Goal: Transaction & Acquisition: Purchase product/service

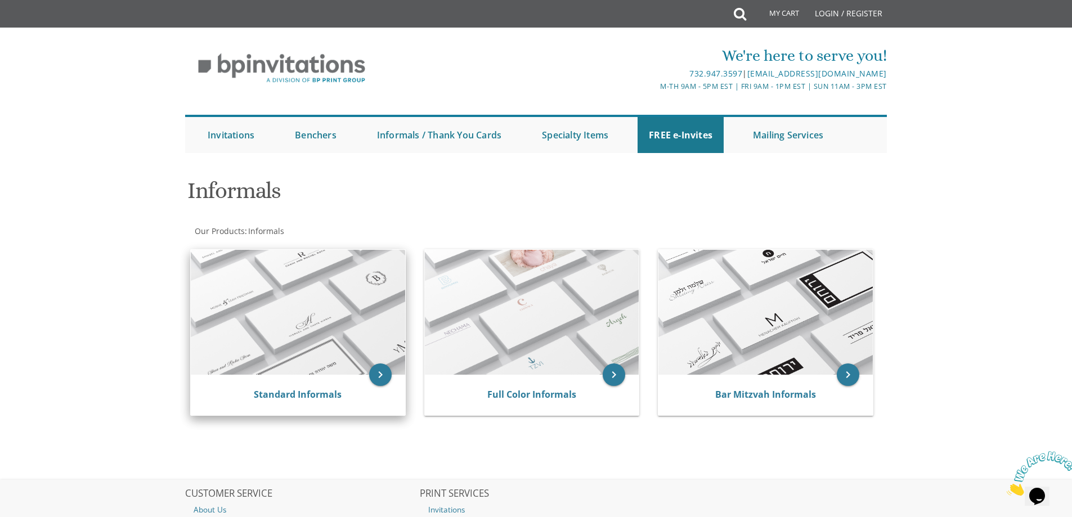
click at [254, 307] on img at bounding box center [298, 312] width 214 height 125
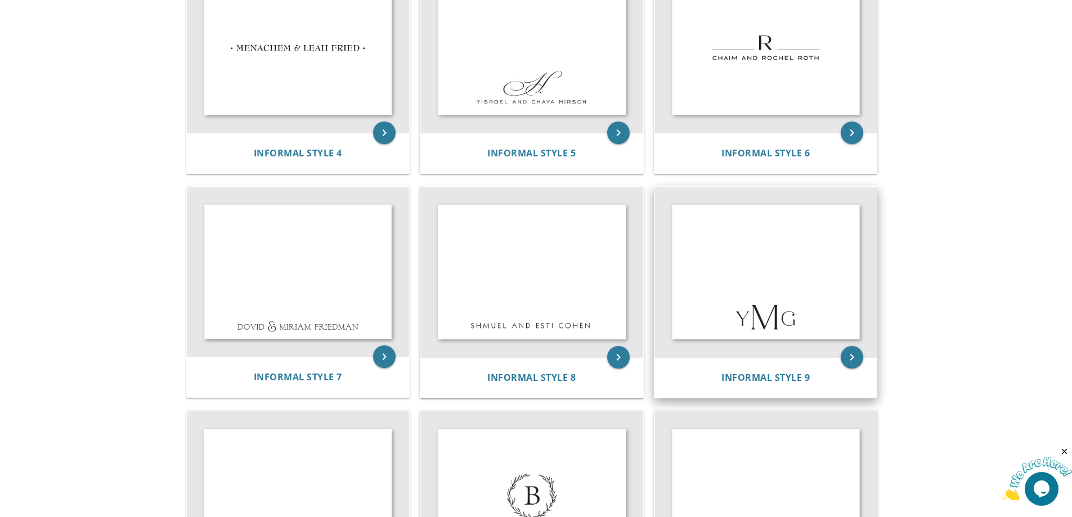
scroll to position [495, 0]
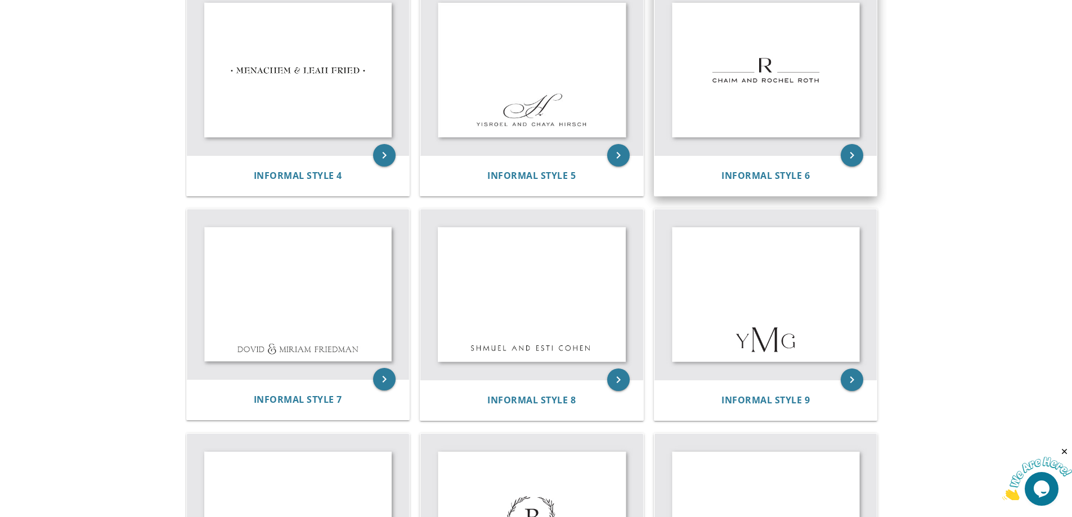
click at [804, 85] on img at bounding box center [766, 70] width 223 height 171
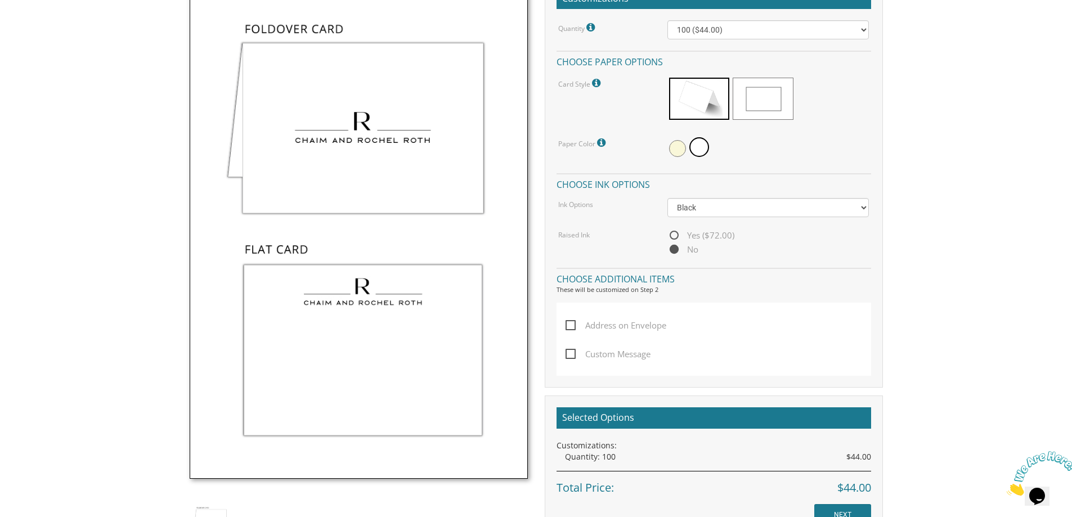
scroll to position [315, 0]
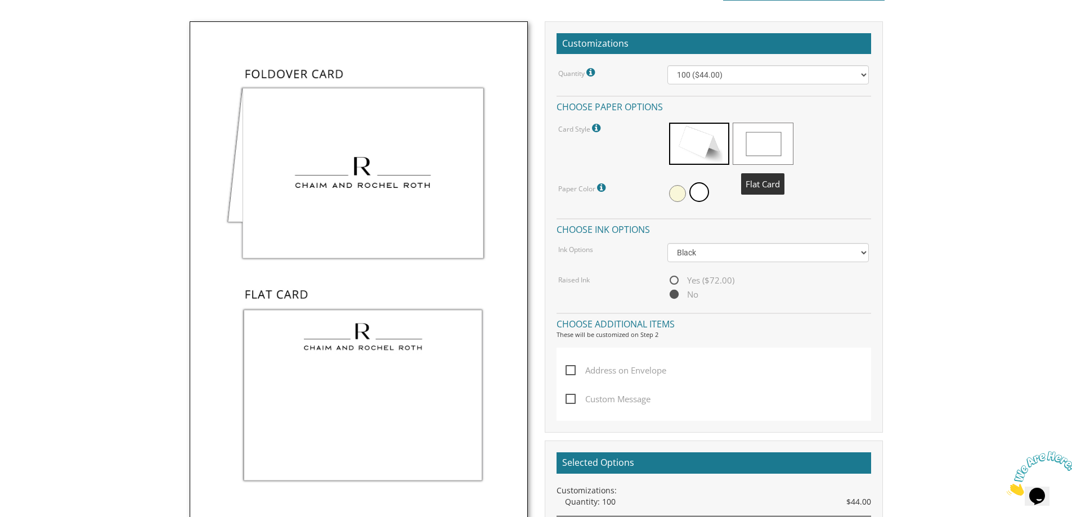
click at [763, 145] on span at bounding box center [763, 144] width 60 height 42
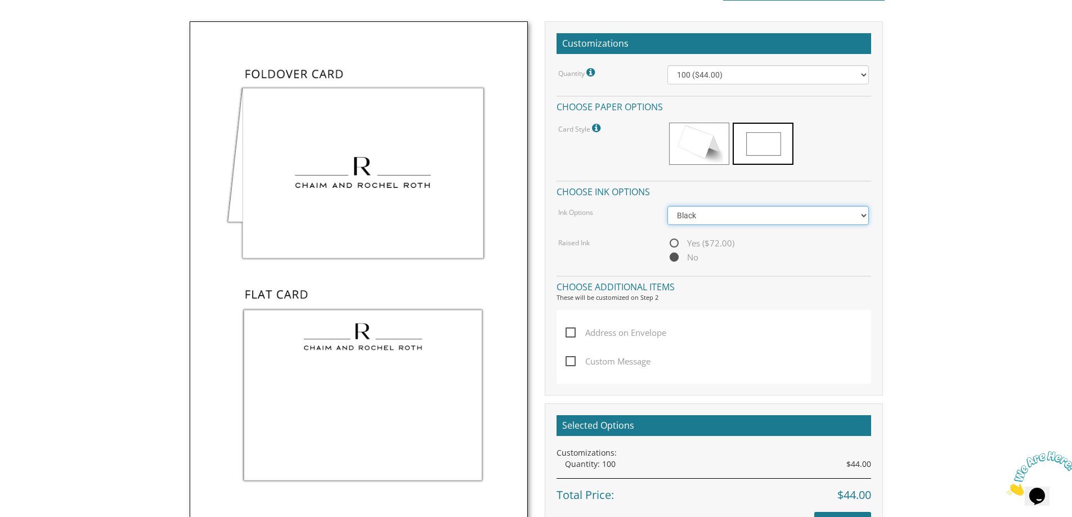
click at [734, 213] on select "Black Colored Ink ($32.00)" at bounding box center [767, 215] width 201 height 19
click at [667, 206] on select "Black Colored Ink ($32.00)" at bounding box center [767, 215] width 201 height 19
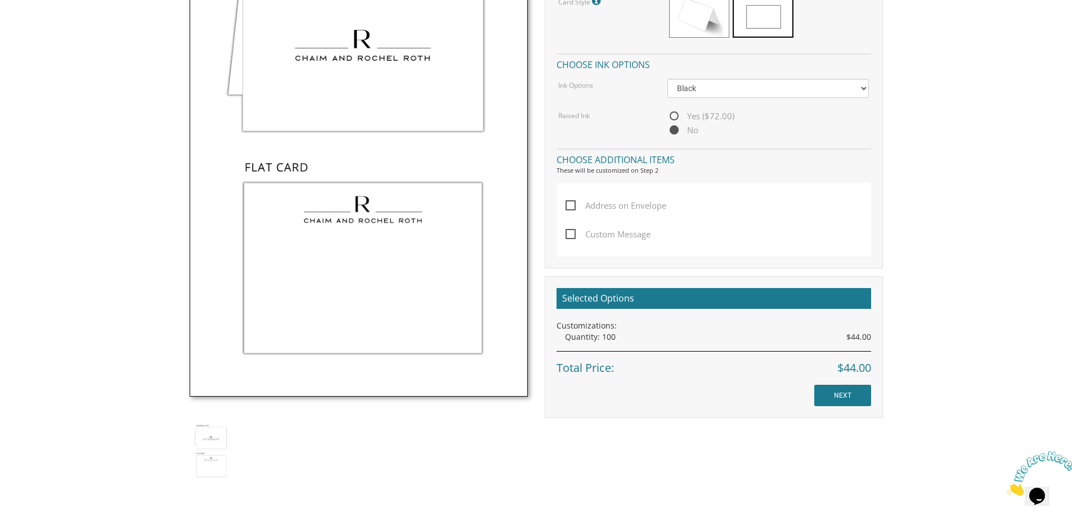
click at [826, 303] on h2 "Selected Options" at bounding box center [714, 298] width 315 height 21
click at [570, 294] on h2 "Selected Options" at bounding box center [714, 298] width 315 height 21
click at [854, 398] on input "NEXT" at bounding box center [842, 395] width 57 height 21
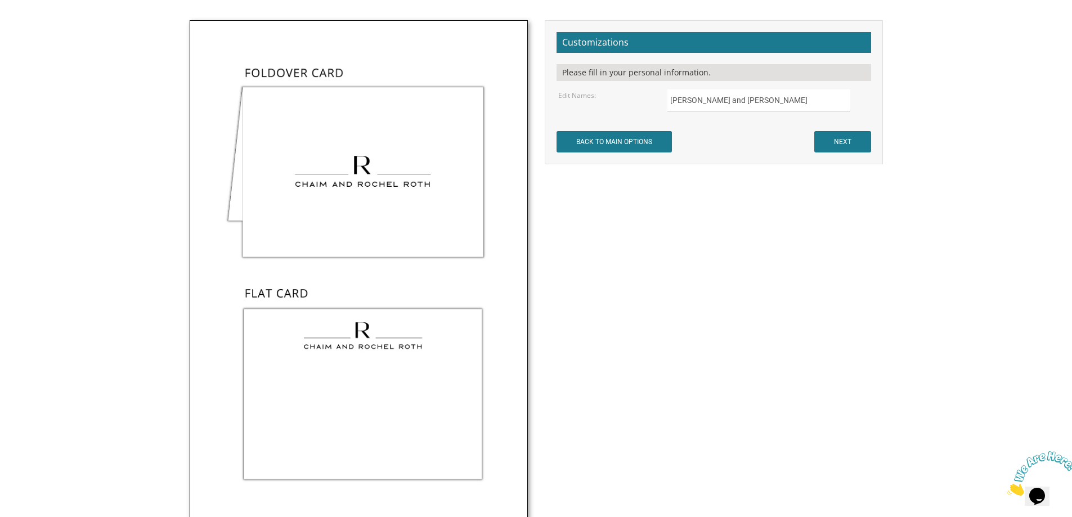
scroll to position [357, 0]
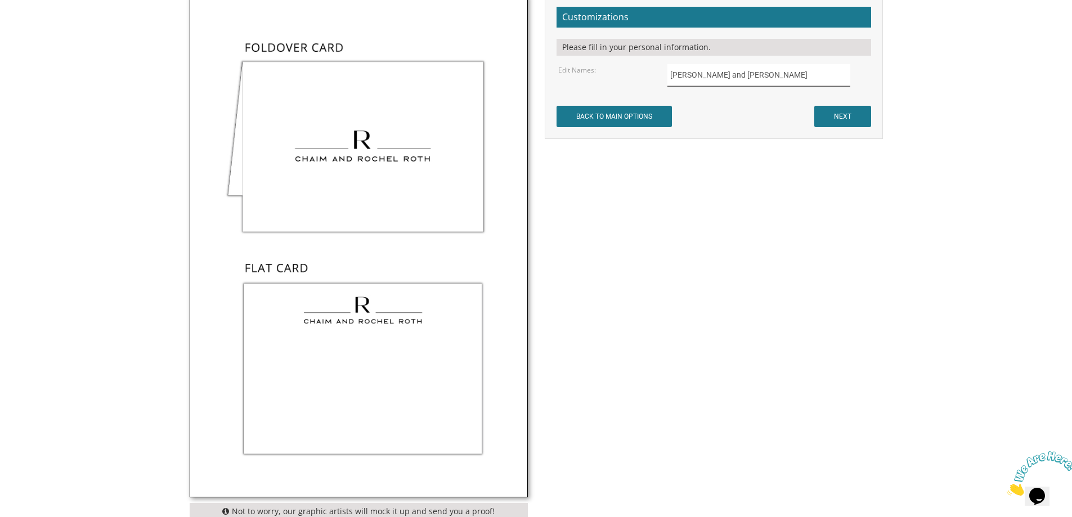
click at [762, 68] on input "Chaim and Rochel Roth" at bounding box center [758, 75] width 183 height 22
drag, startPoint x: 762, startPoint y: 68, endPoint x: 666, endPoint y: 66, distance: 95.7
drag, startPoint x: 666, startPoint y: 66, endPoint x: 662, endPoint y: 83, distance: 17.3
click at [662, 83] on div "Chaim and Rochel Roth" at bounding box center [768, 75] width 218 height 22
click at [678, 78] on input "Chaim and Rochel Roth" at bounding box center [758, 75] width 183 height 22
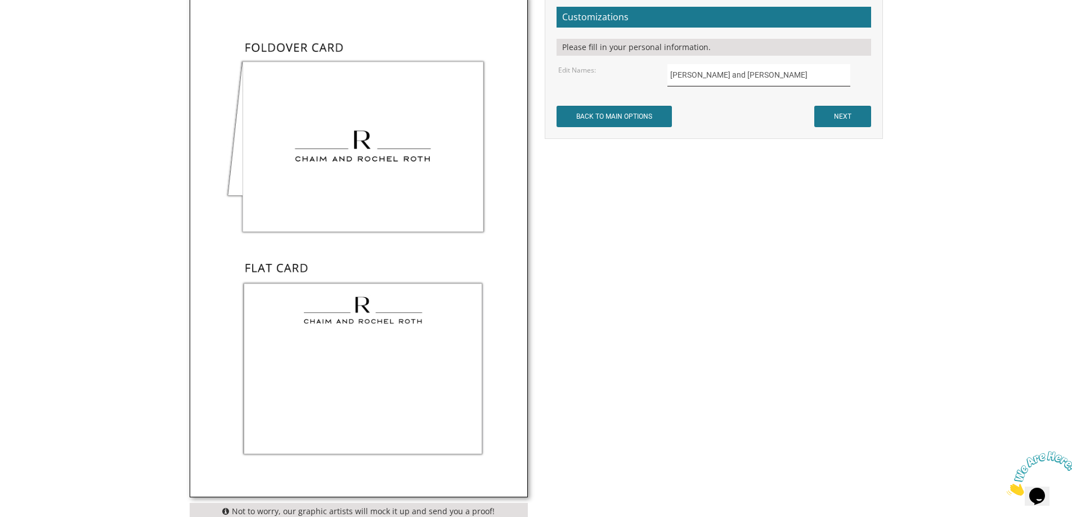
click at [678, 78] on input "Chaim and Rochel Roth" at bounding box center [758, 75] width 183 height 22
type input "Ahron Dovid & Devora Mandelbaum"
click at [832, 122] on input "NEXT" at bounding box center [842, 116] width 57 height 21
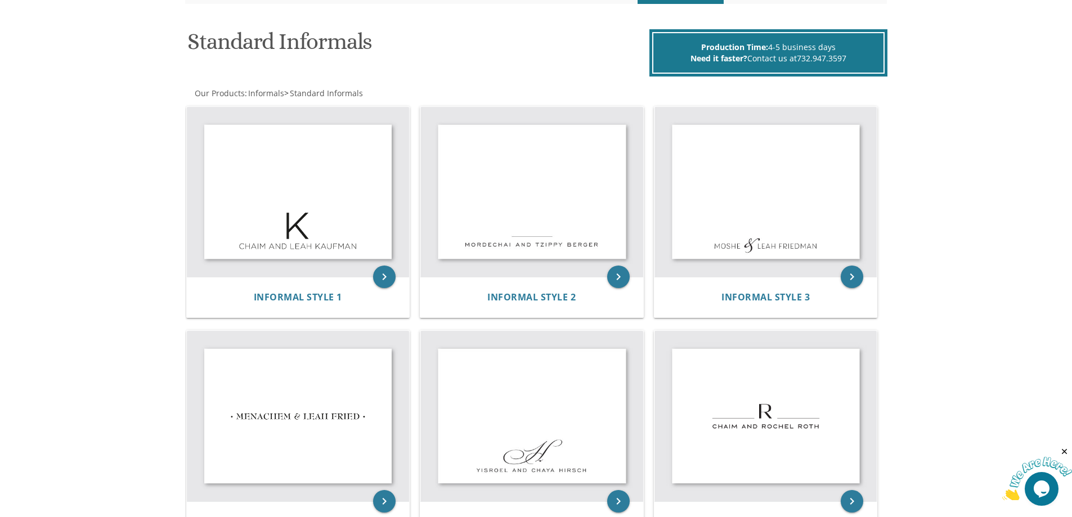
scroll to position [139, 0]
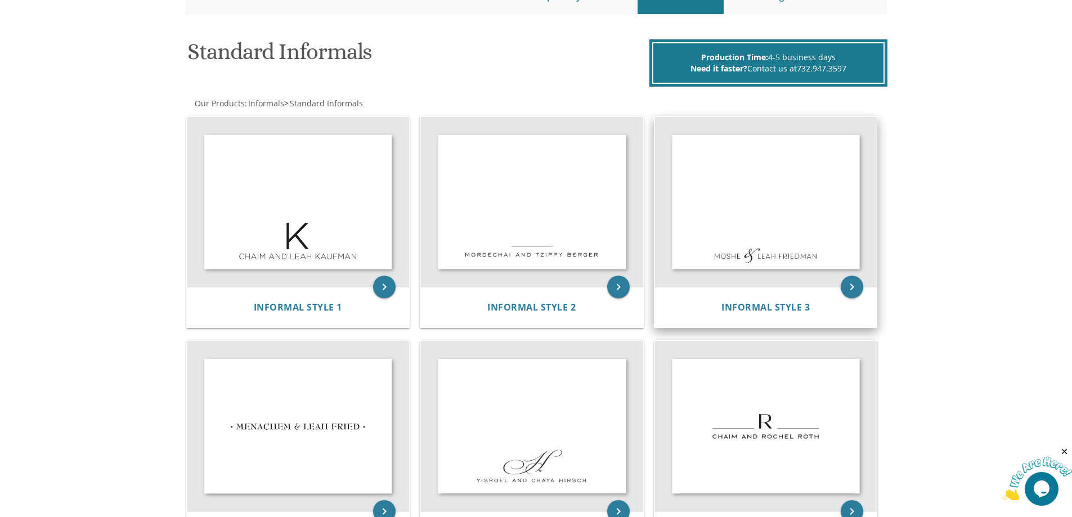
click at [734, 209] on img at bounding box center [766, 202] width 223 height 171
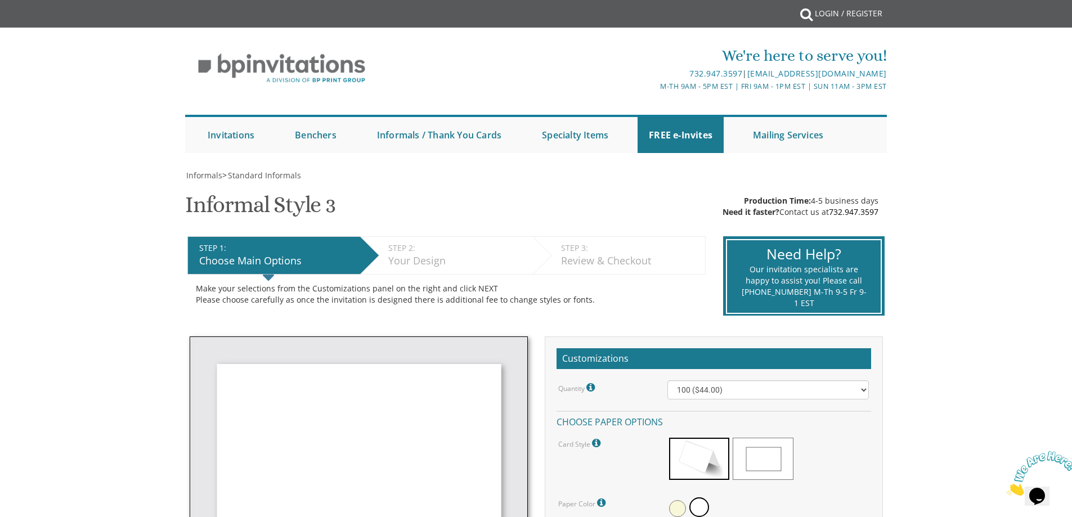
scroll to position [452, 0]
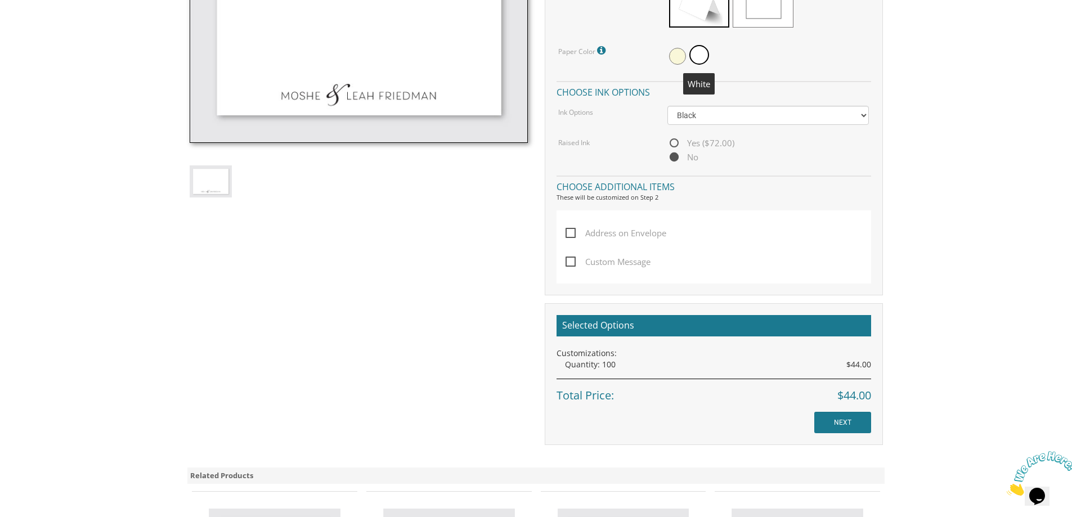
click at [705, 57] on span at bounding box center [699, 55] width 20 height 20
click at [751, 5] on span at bounding box center [763, 6] width 60 height 42
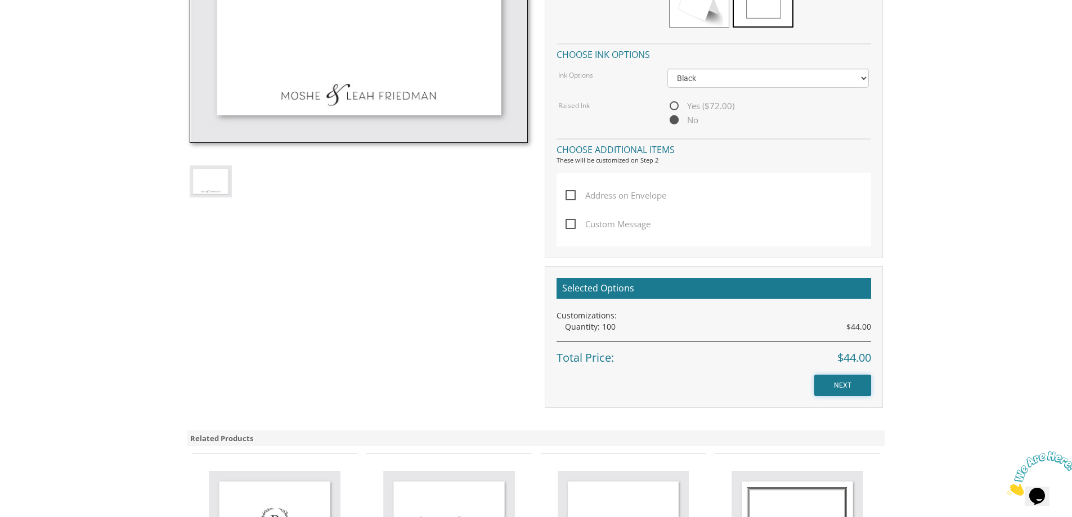
click at [827, 393] on input "NEXT" at bounding box center [842, 385] width 57 height 21
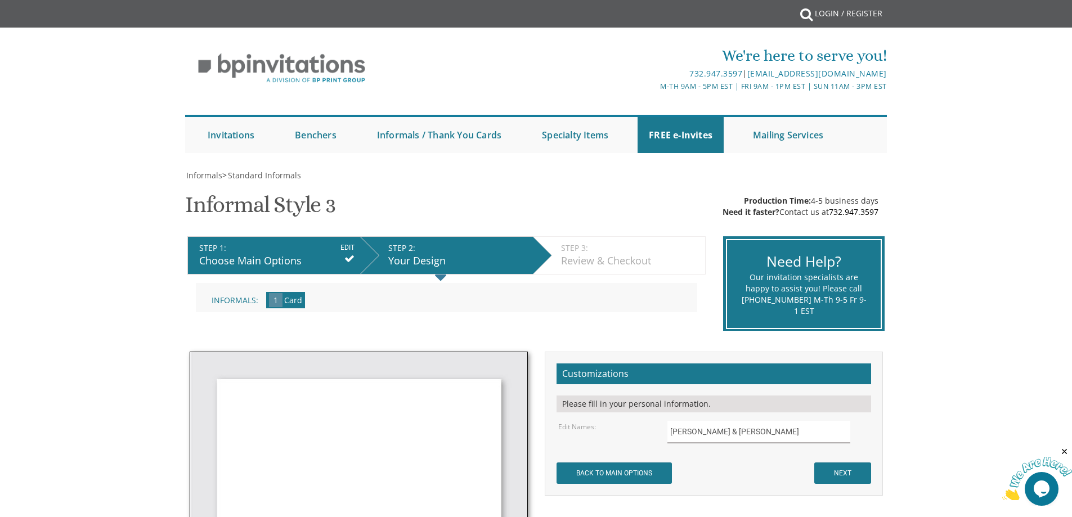
drag, startPoint x: 775, startPoint y: 428, endPoint x: 647, endPoint y: 436, distance: 128.0
click at [647, 436] on div "Edit Names: Moshe & Leah Friedman" at bounding box center [714, 432] width 328 height 22
type input "[PERSON_NAME] & [PERSON_NAME]"
click at [845, 481] on input "NEXT" at bounding box center [842, 473] width 57 height 21
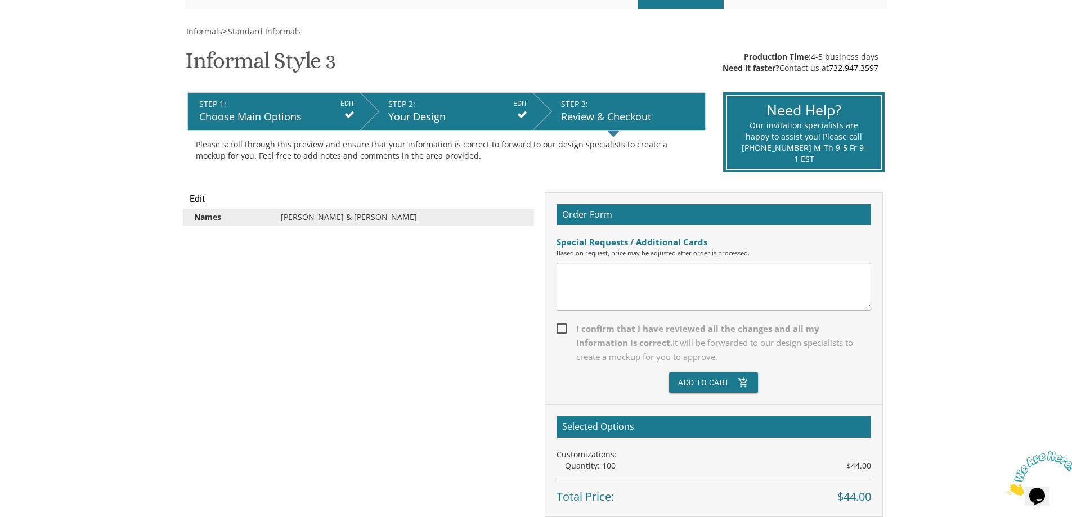
scroll to position [162, 0]
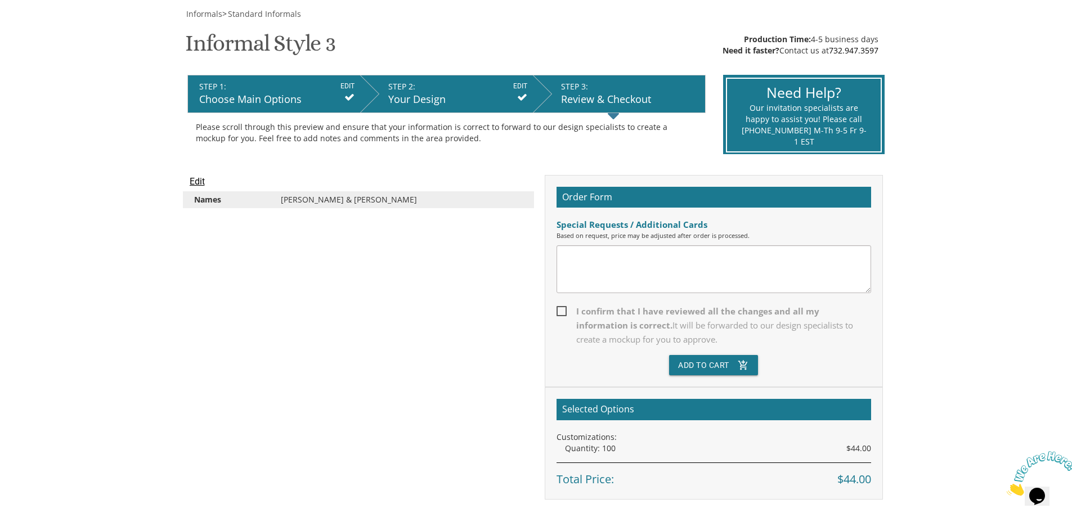
click at [391, 83] on div "STEP 2: EDIT" at bounding box center [457, 86] width 139 height 11
click at [407, 87] on div "STEP 2: EDIT" at bounding box center [457, 86] width 139 height 11
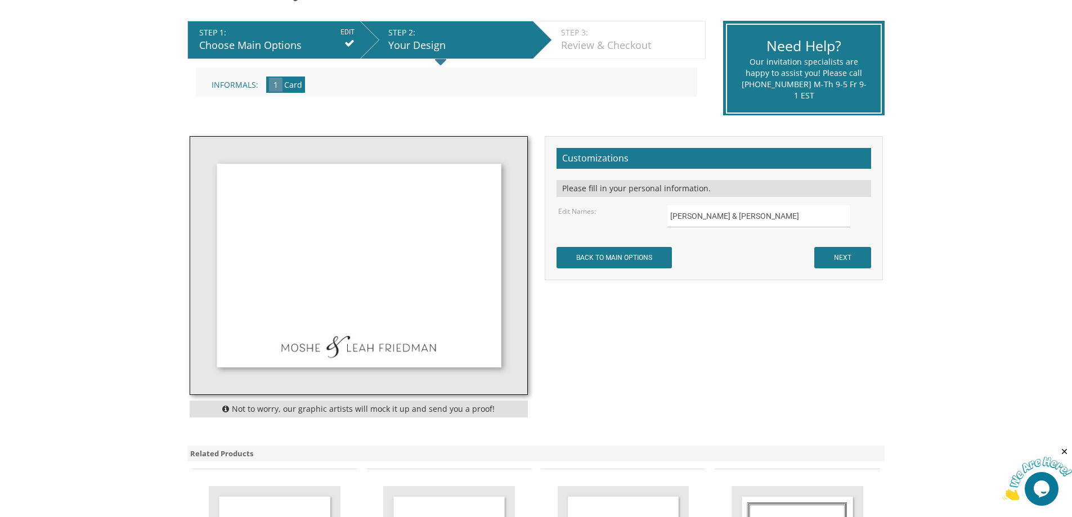
scroll to position [218, 0]
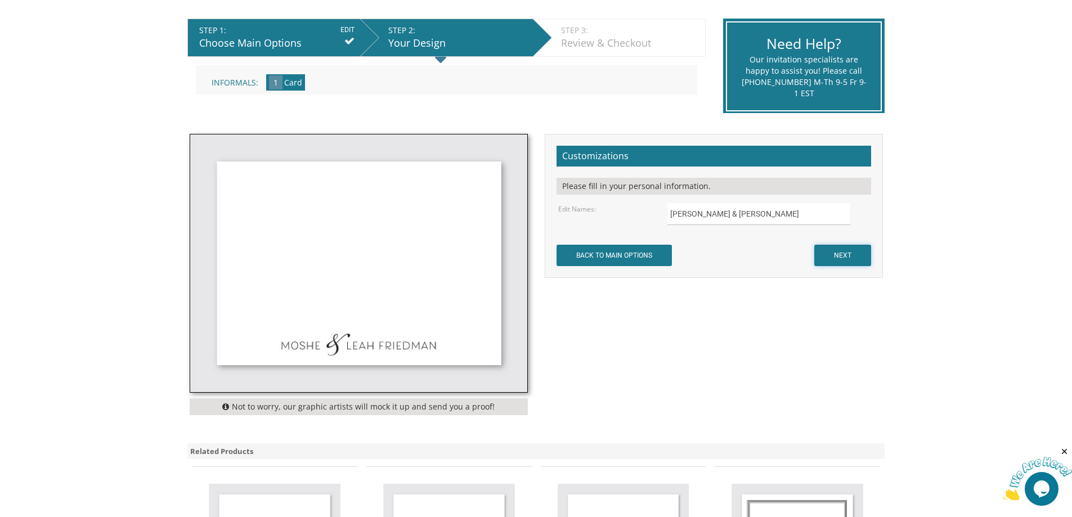
click at [852, 251] on input "NEXT" at bounding box center [842, 255] width 57 height 21
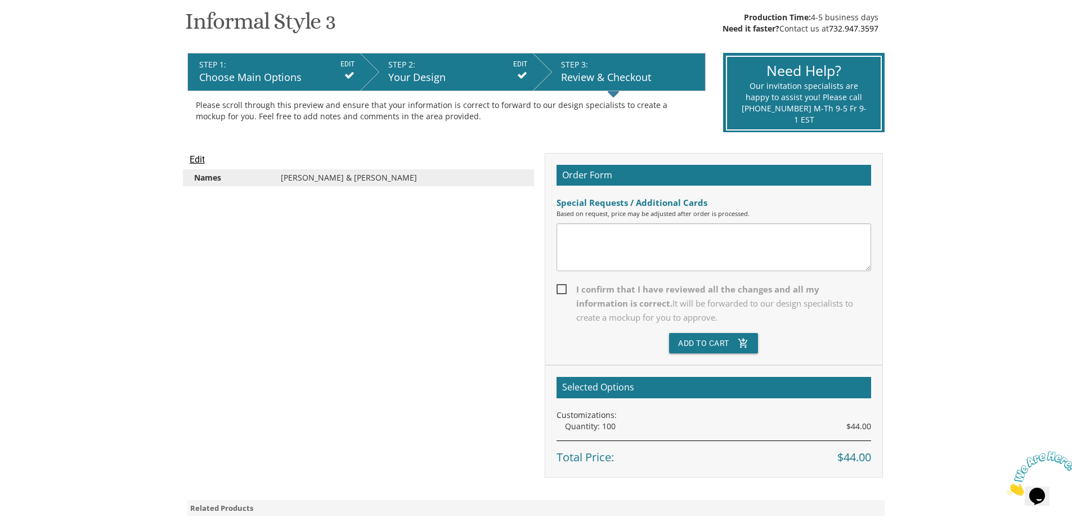
scroll to position [190, 0]
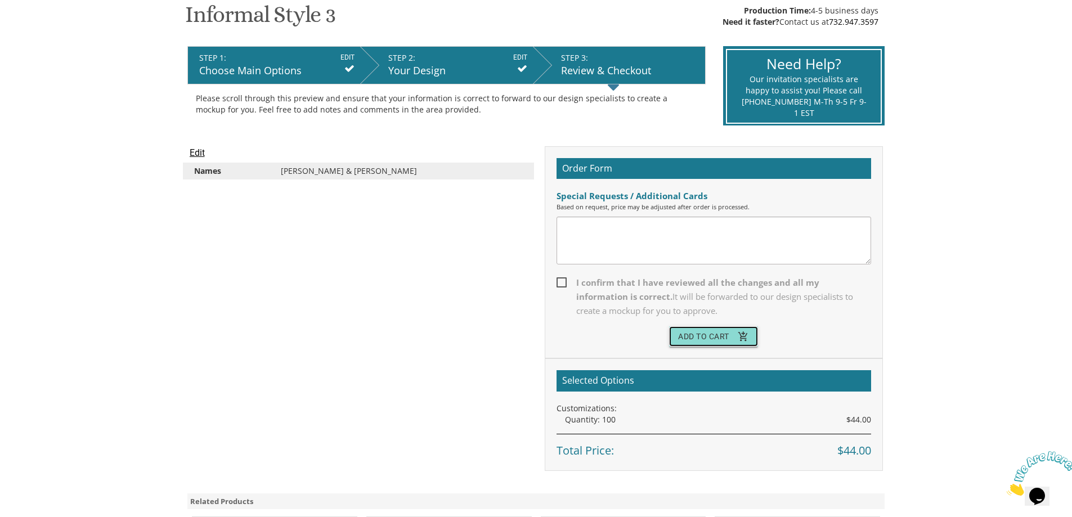
click at [725, 342] on button "Add To Cart add_shopping_cart" at bounding box center [713, 336] width 89 height 20
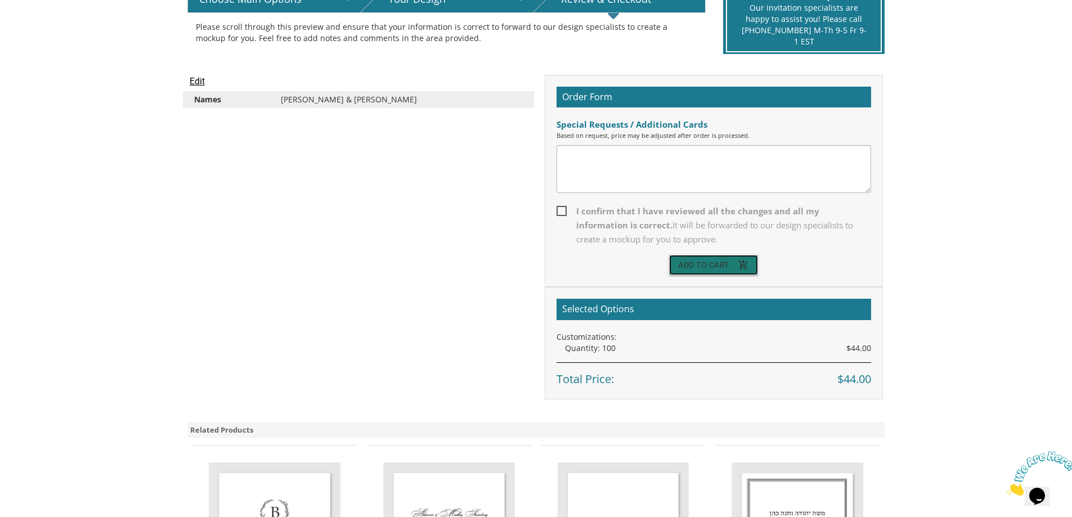
scroll to position [258, 0]
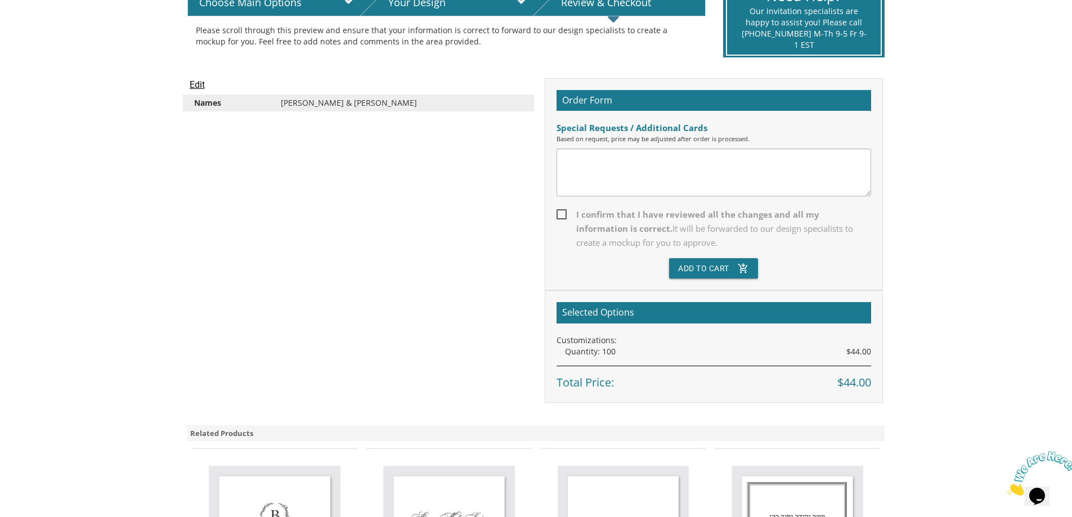
click at [563, 216] on span "I confirm that I have reviewed all the changes and all my information is correc…" at bounding box center [714, 229] width 315 height 42
click at [563, 216] on input "I confirm that I have reviewed all the changes and all my information is correc…" at bounding box center [560, 213] width 7 height 7
checkbox input "true"
click at [724, 265] on button "Add To Cart add_shopping_cart" at bounding box center [713, 268] width 89 height 20
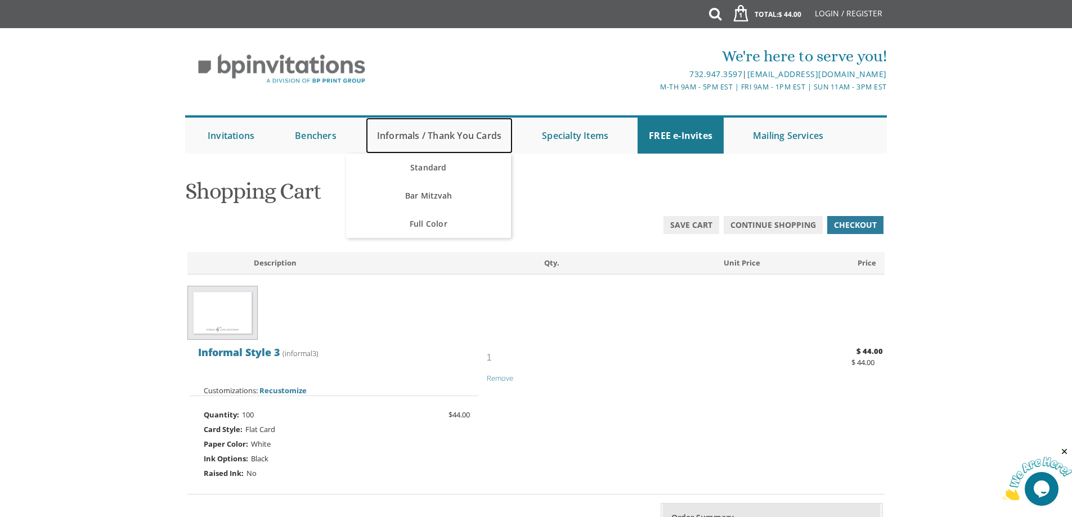
click at [473, 131] on link "Informals / Thank You Cards" at bounding box center [439, 136] width 147 height 36
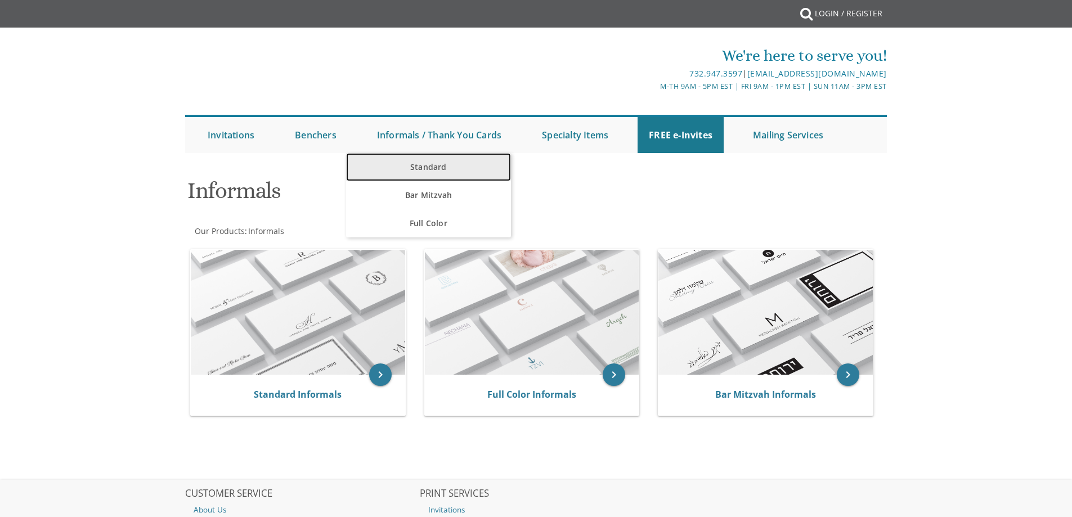
click at [438, 165] on link "Standard" at bounding box center [428, 167] width 165 height 28
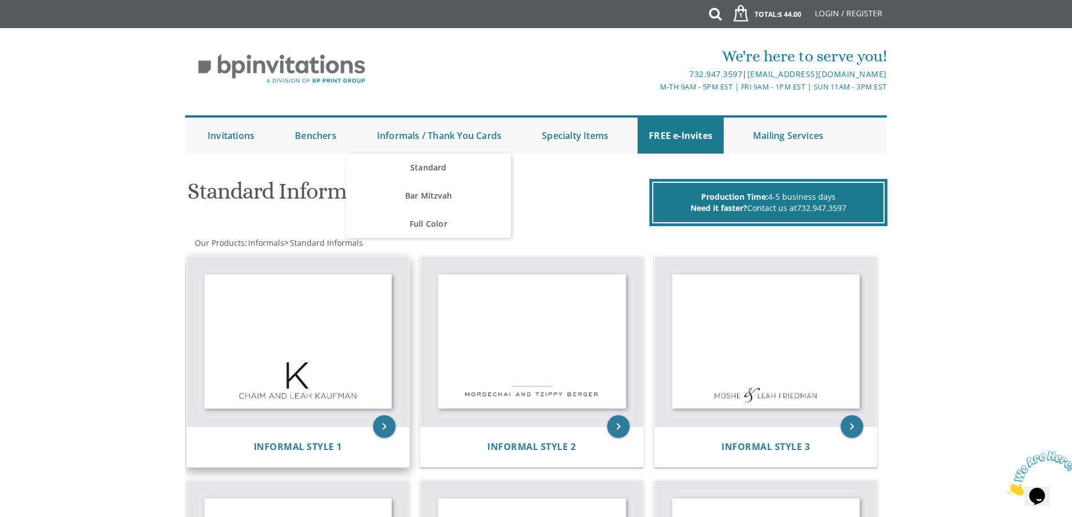
click at [356, 382] on img at bounding box center [298, 342] width 223 height 171
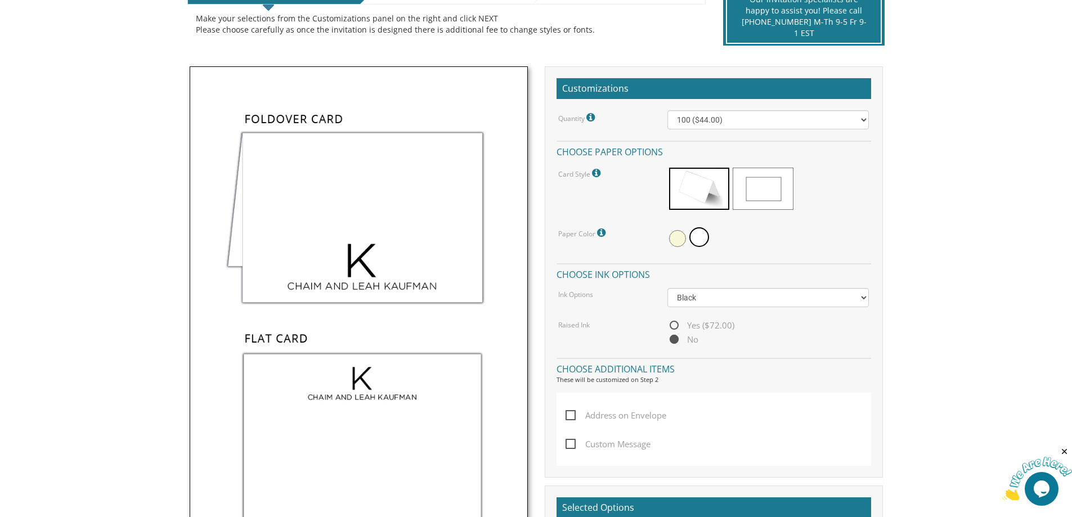
scroll to position [225, 0]
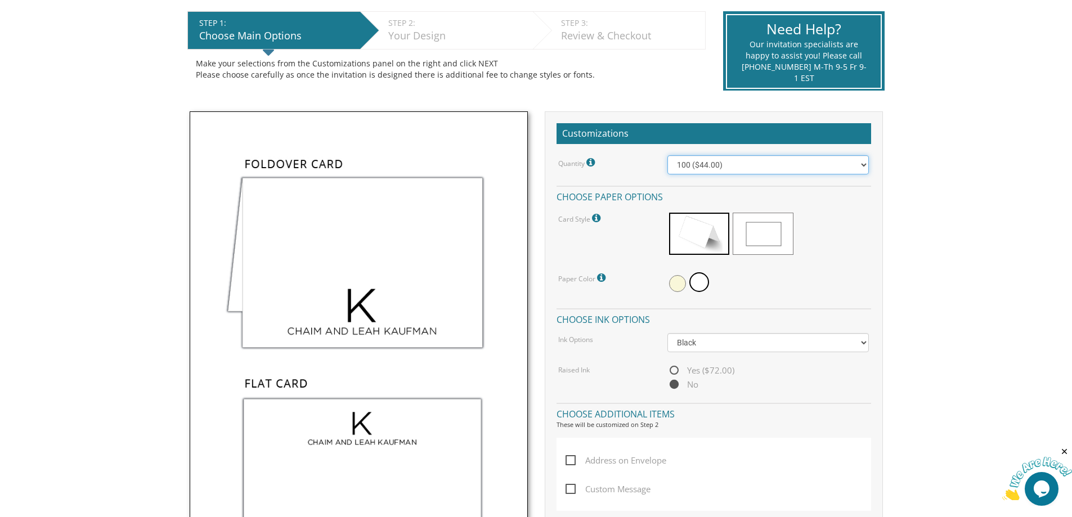
click at [722, 167] on select "100 ($44.00) 200 ($63.00) 300 ($82.00) 400 ($101.00) 500 ($120.00) 600 ($139.00…" at bounding box center [767, 164] width 201 height 19
click at [935, 241] on body "My Cart {{shoppingcart.totalQuantityDisplay}} Total: {{shoppingcart.subtotal}} …" at bounding box center [536, 477] width 1072 height 1405
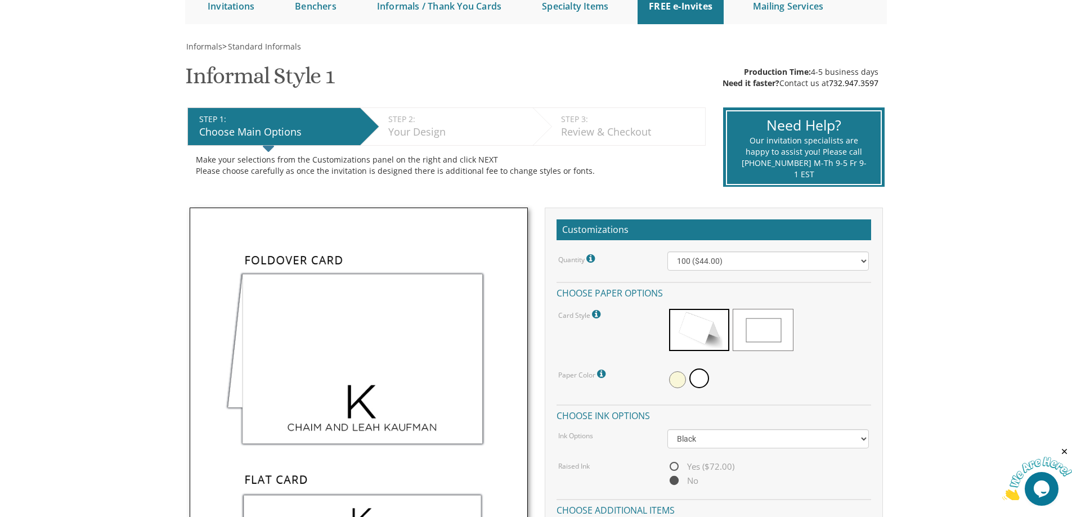
scroll to position [0, 0]
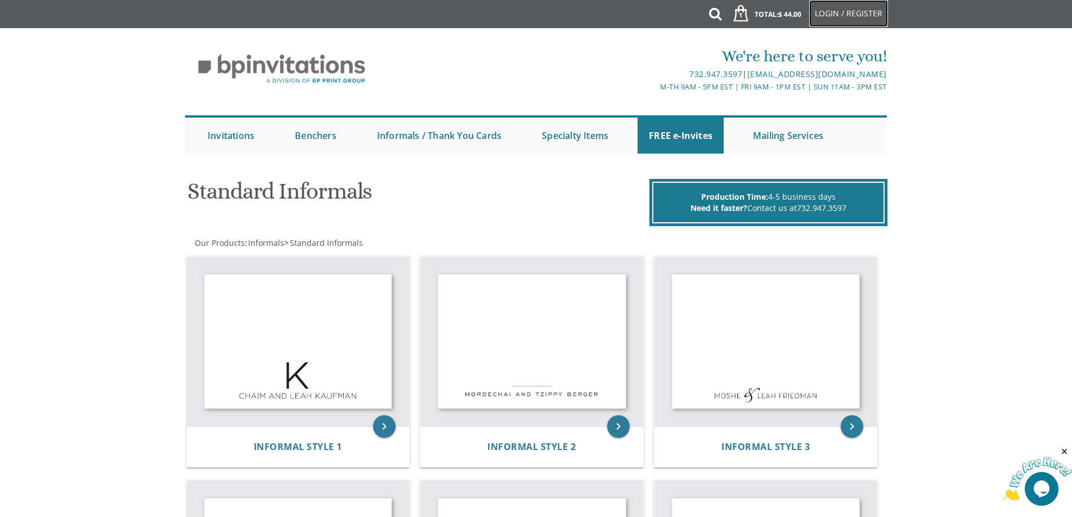
click at [846, 5] on link "Login / Register" at bounding box center [848, 13] width 79 height 27
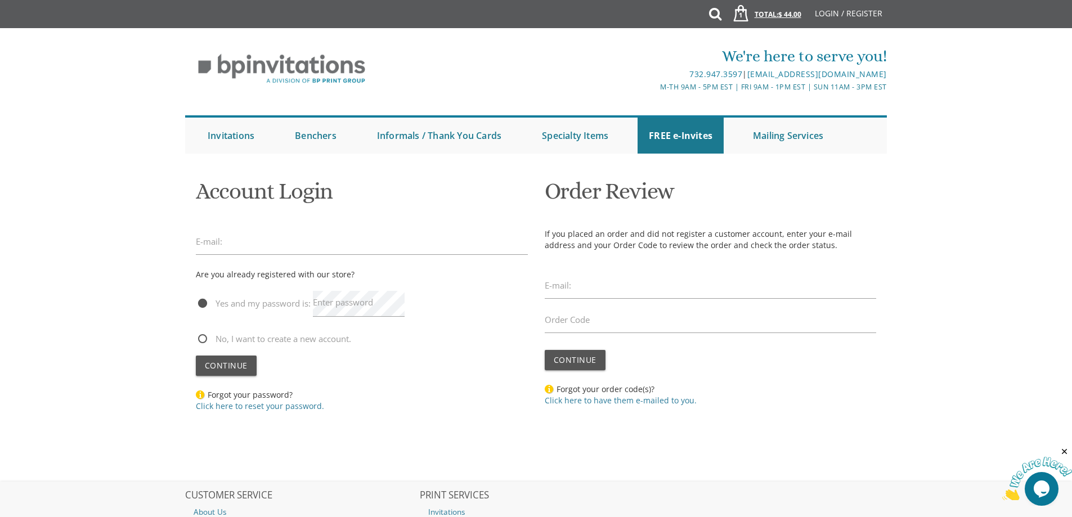
click at [778, 20] on link "1 Total: $ 44.00 $ 44.00" at bounding box center [763, 19] width 87 height 39
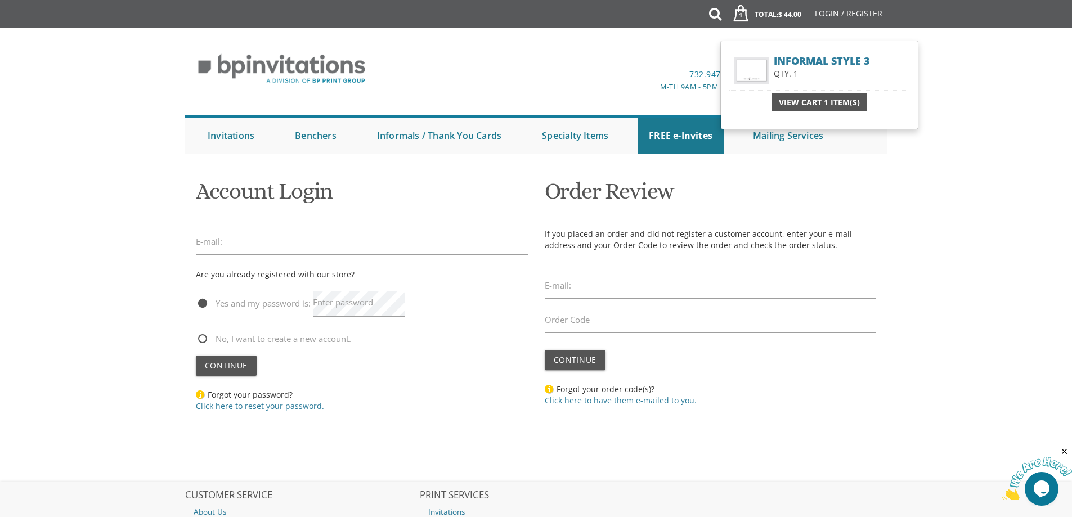
click at [822, 103] on span "View Cart 1 Item(s)" at bounding box center [819, 102] width 81 height 11
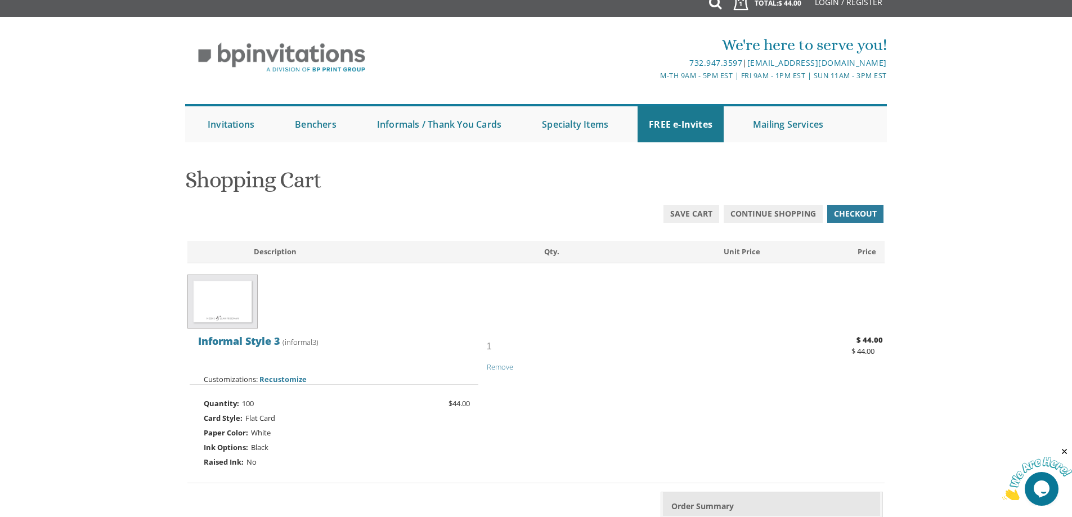
scroll to position [5, 0]
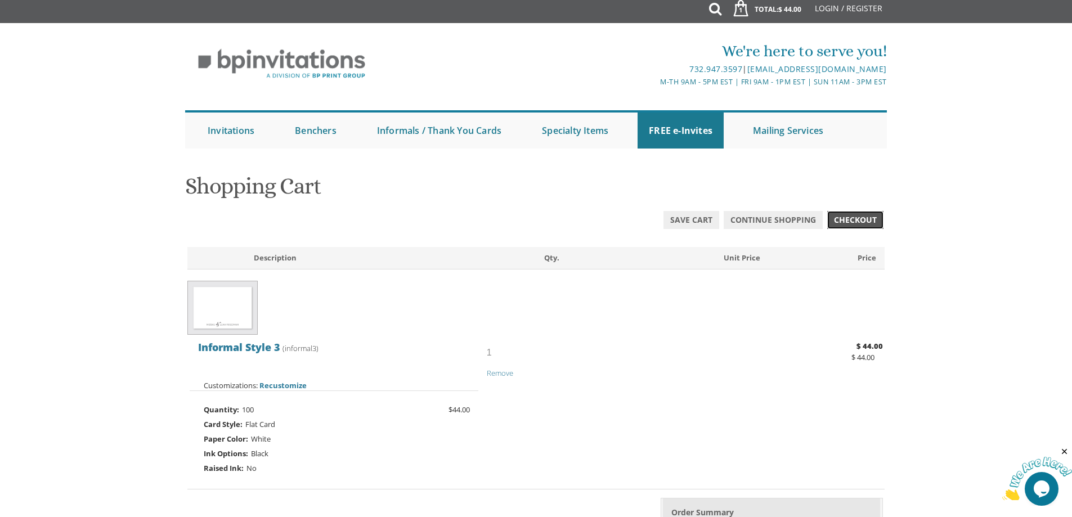
click at [855, 225] on span "Checkout" at bounding box center [855, 219] width 43 height 11
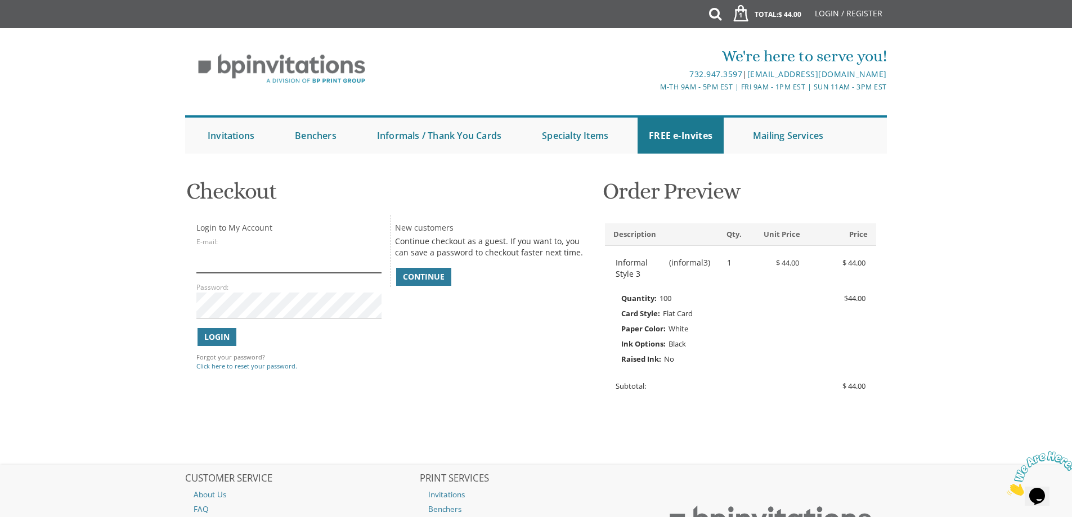
click at [216, 268] on input "E-mail:" at bounding box center [288, 260] width 185 height 26
type input "devoralisker96@gmail.com"
click at [433, 275] on span "Continue" at bounding box center [424, 276] width 42 height 11
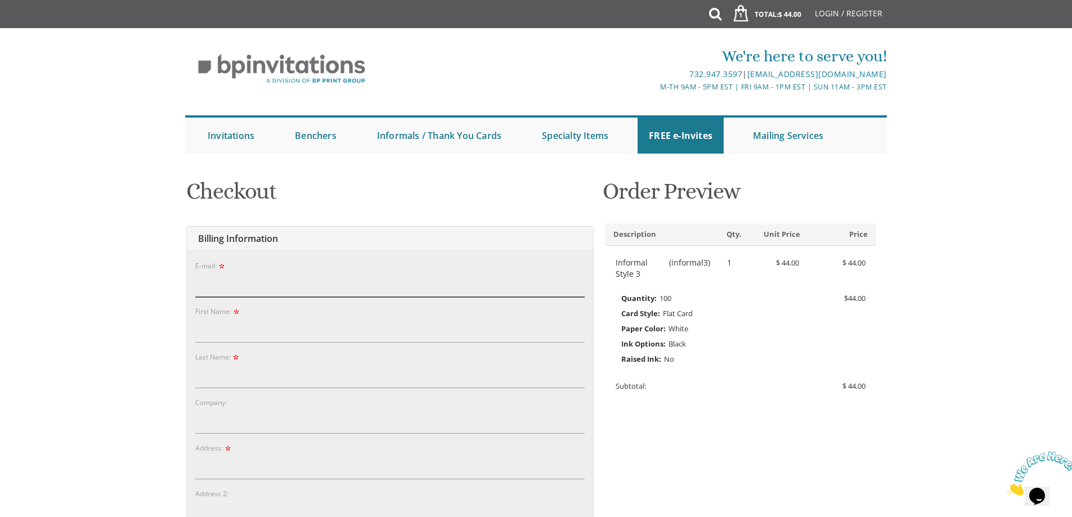
click at [425, 277] on input "E-mail:" at bounding box center [389, 284] width 389 height 26
type input "devoralisker96@gmail.com"
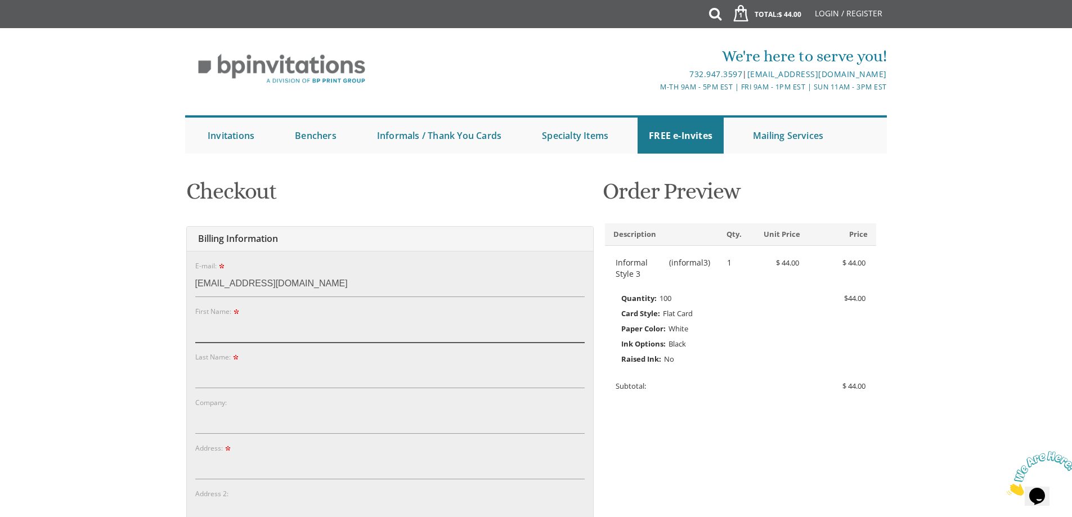
type input "Devora"
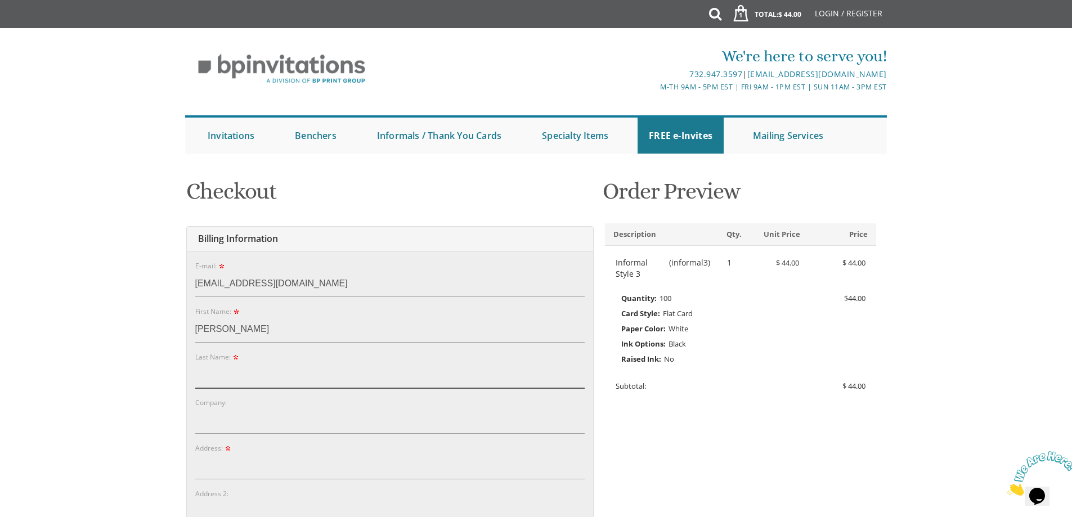
type input "Mandelbaum"
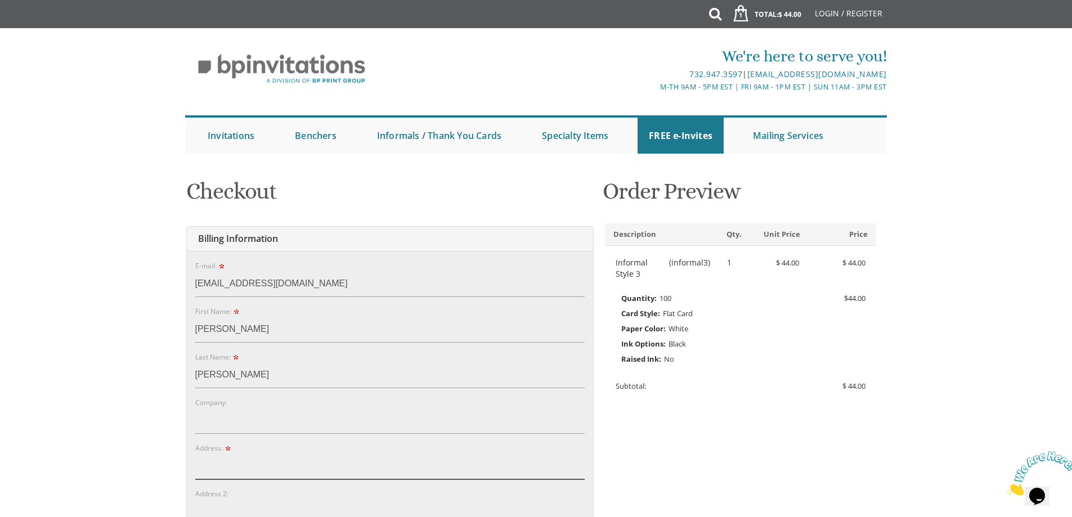
type input "96 Concord Cirlce"
type input "Howell"
type input "07731"
select select "NJ"
type input "7326741976"
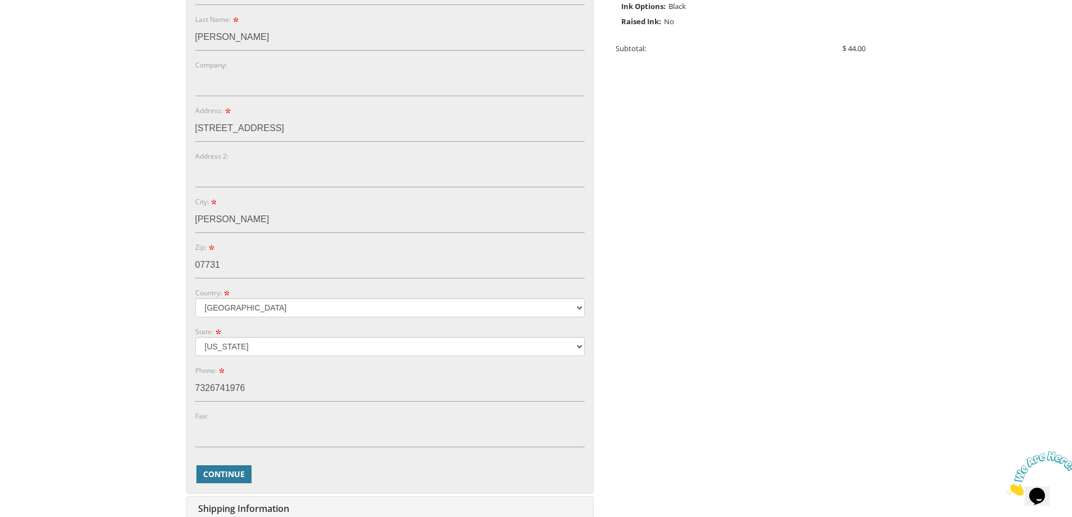
scroll to position [360, 0]
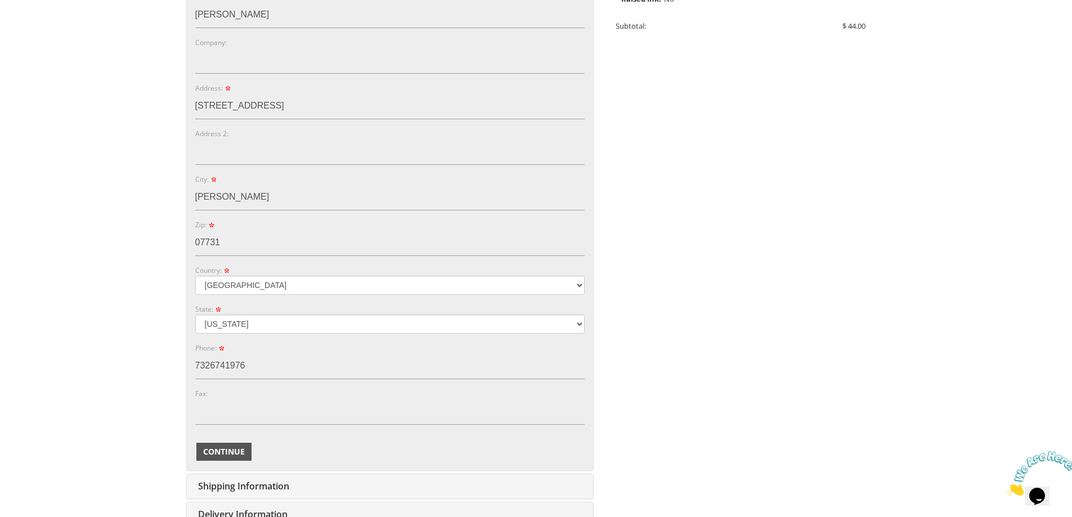
click at [231, 448] on span "Continue" at bounding box center [224, 451] width 42 height 11
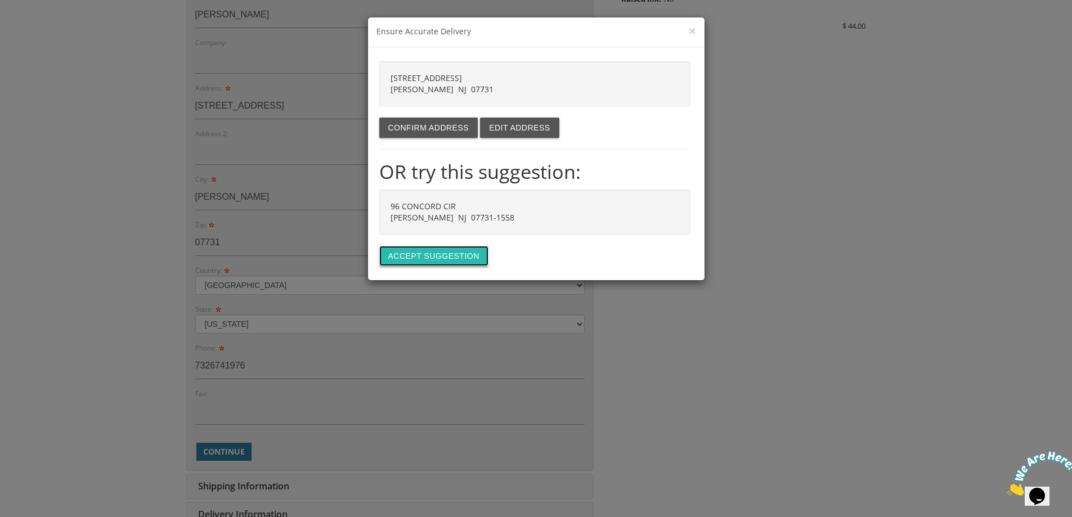
click at [416, 251] on button "Accept suggestion" at bounding box center [433, 256] width 109 height 20
type input "96 CONCORD CIR"
type input "HOWELL"
type input "07731-1558"
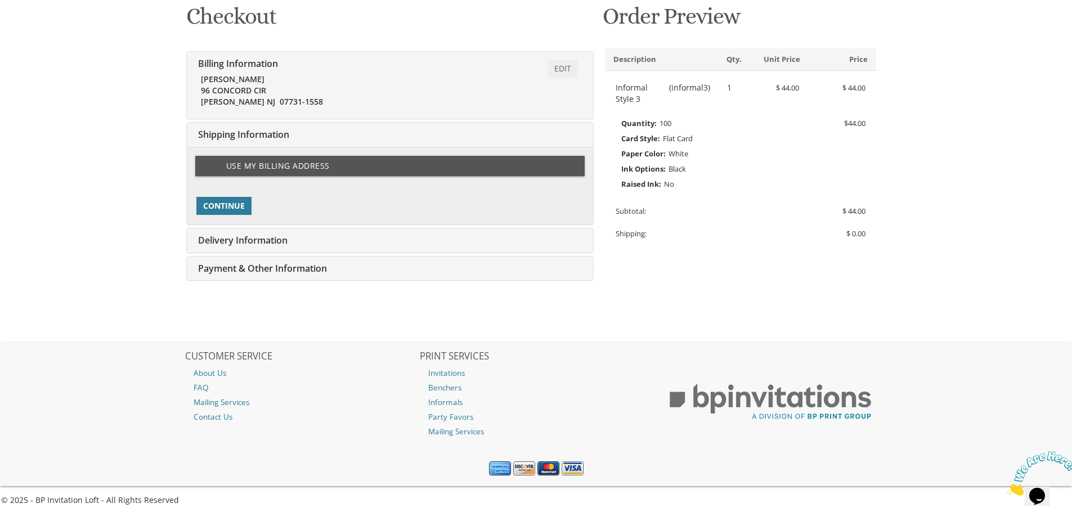
scroll to position [195, 0]
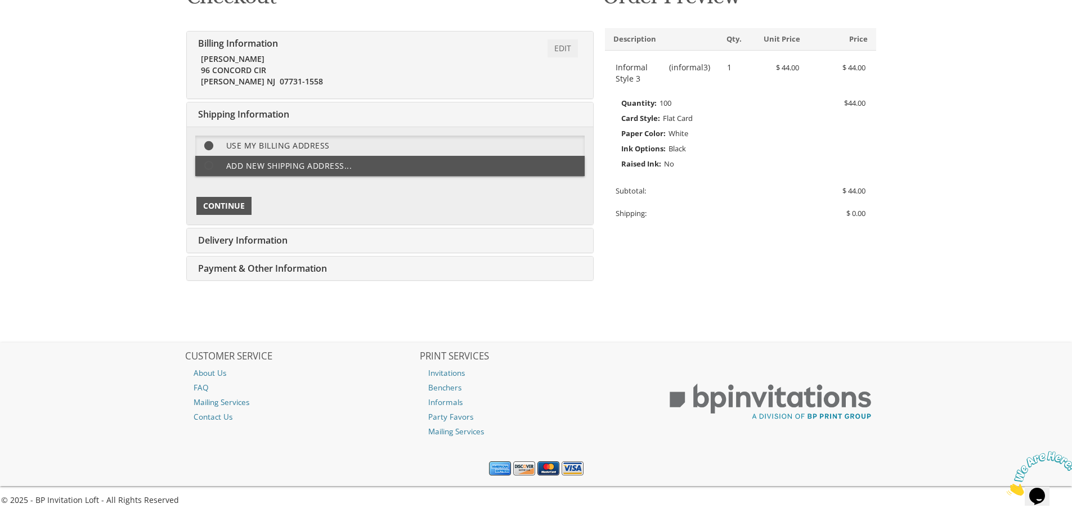
click at [239, 207] on span "Continue" at bounding box center [224, 205] width 42 height 11
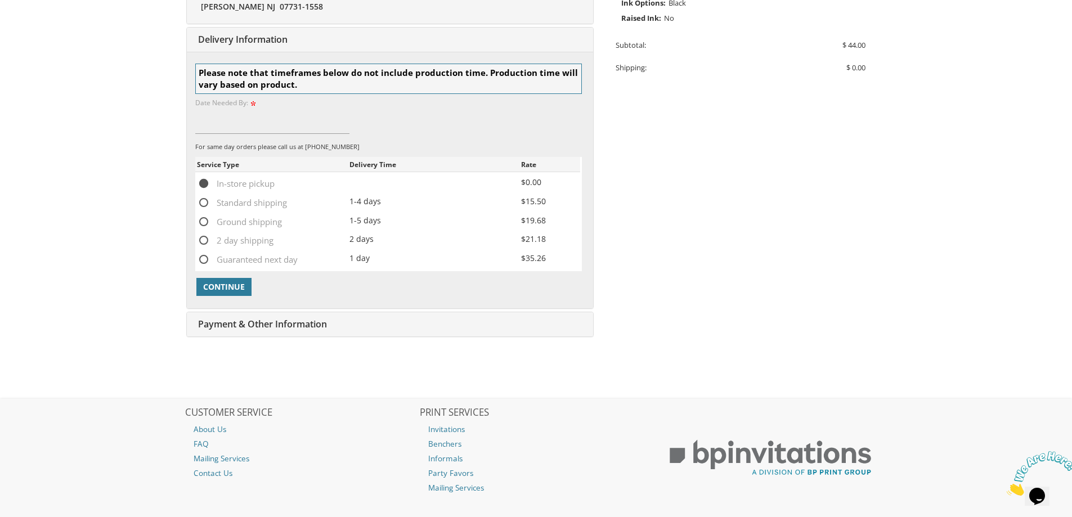
scroll to position [348, 0]
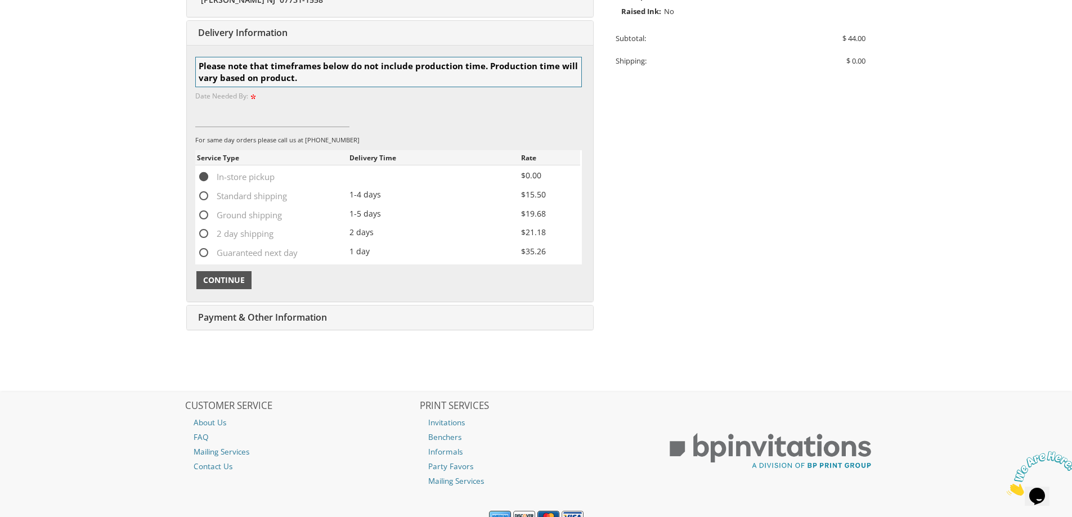
click at [221, 276] on span "Continue" at bounding box center [224, 280] width 42 height 11
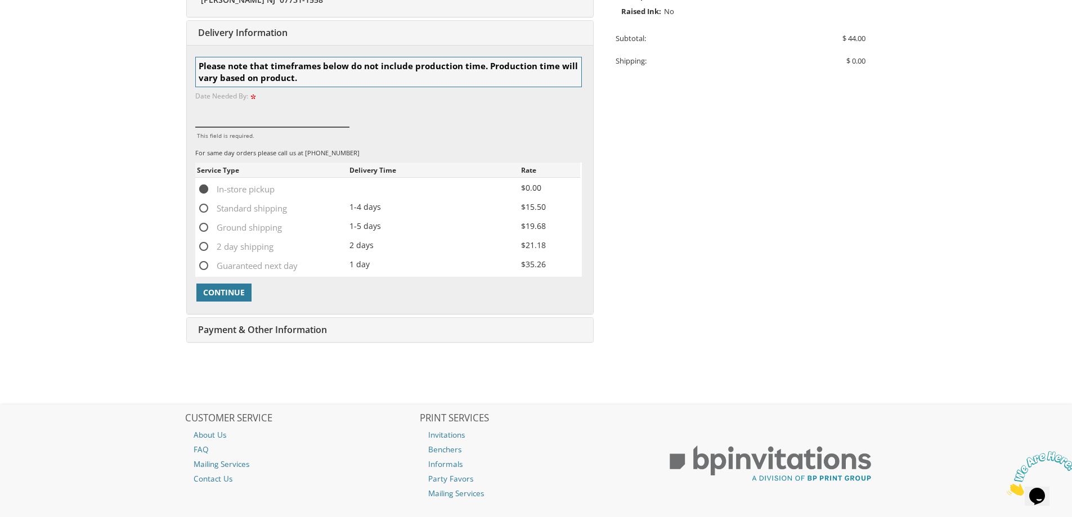
click at [248, 117] on input "This field is required." at bounding box center [272, 114] width 155 height 26
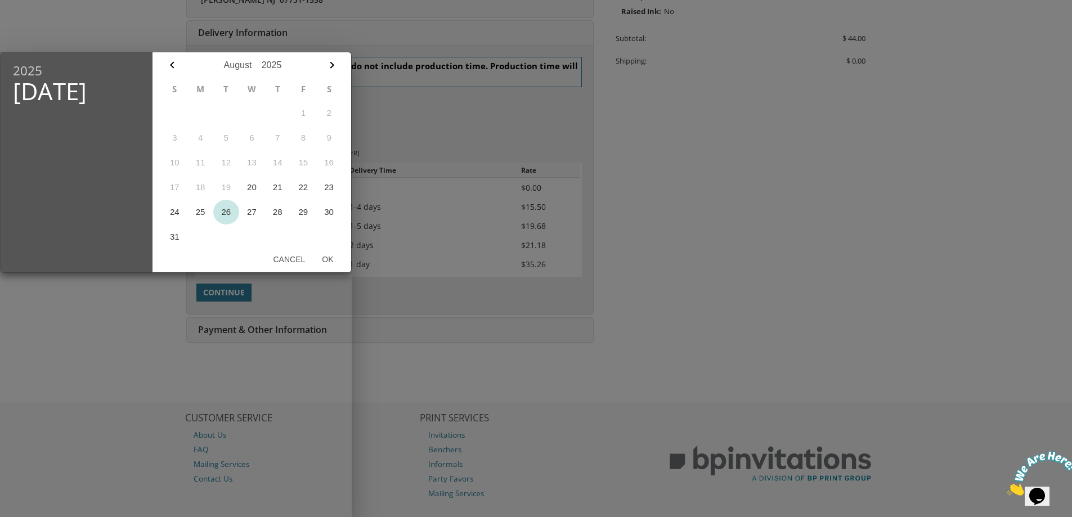
click at [229, 210] on button "26" at bounding box center [226, 212] width 26 height 25
click at [228, 213] on button "26" at bounding box center [226, 212] width 26 height 25
click at [131, 329] on div "2025 Tue, Aug 26 August January February March April May June July August Septe…" at bounding box center [176, 284] width 352 height 465
click at [324, 258] on button "Ok" at bounding box center [327, 259] width 28 height 20
type input "Aug 26, 2025"
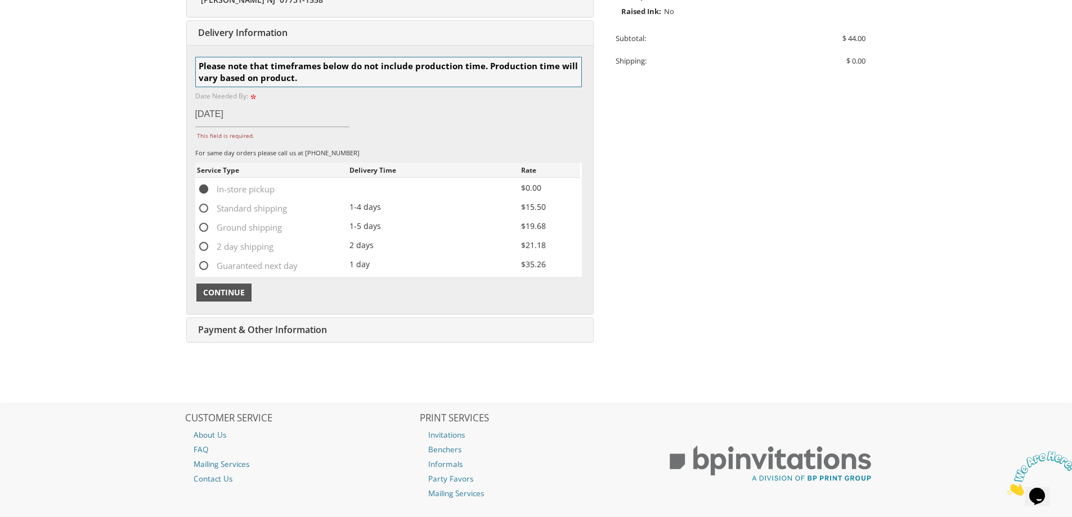
click at [237, 294] on span "Continue" at bounding box center [224, 292] width 42 height 11
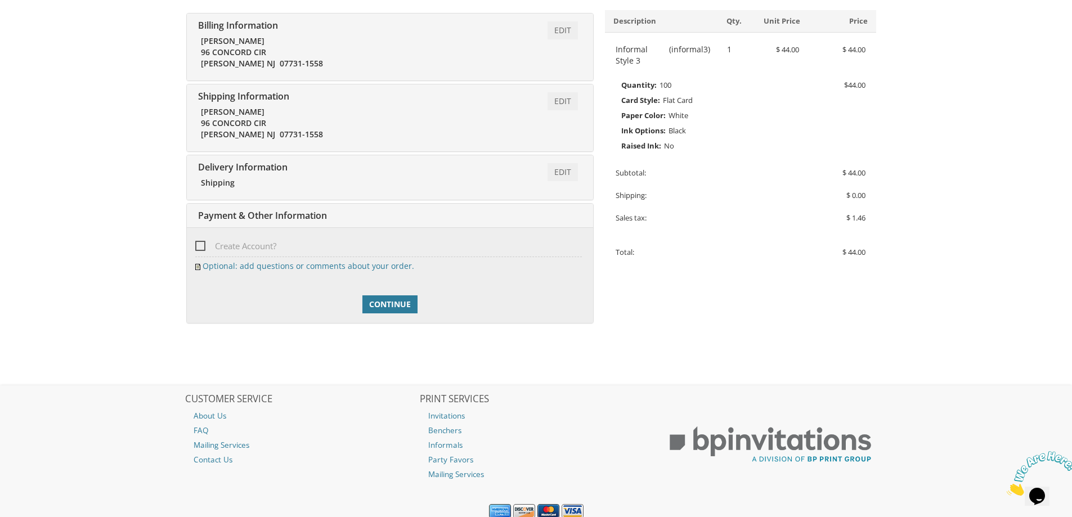
scroll to position [256, 0]
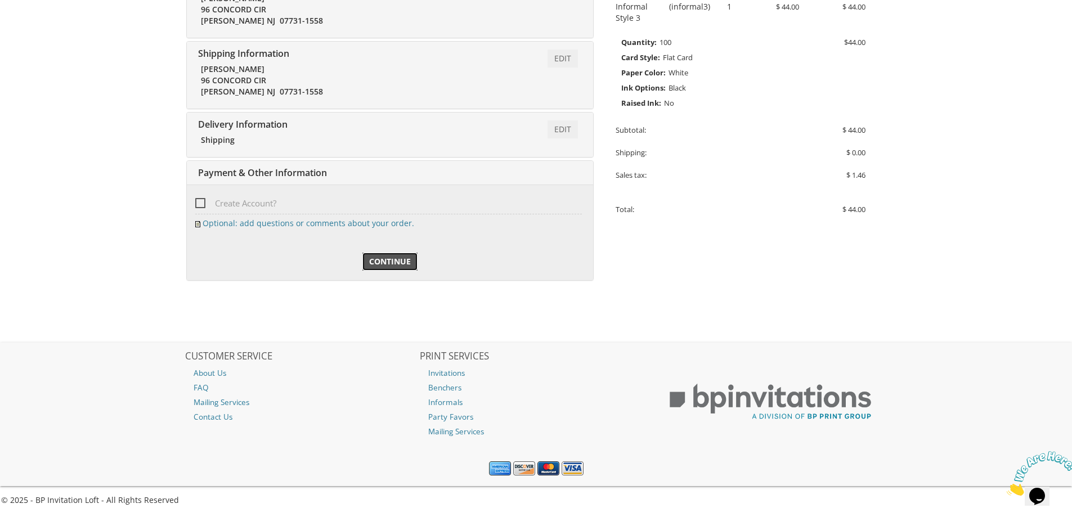
click at [396, 270] on link "Continue" at bounding box center [389, 262] width 55 height 18
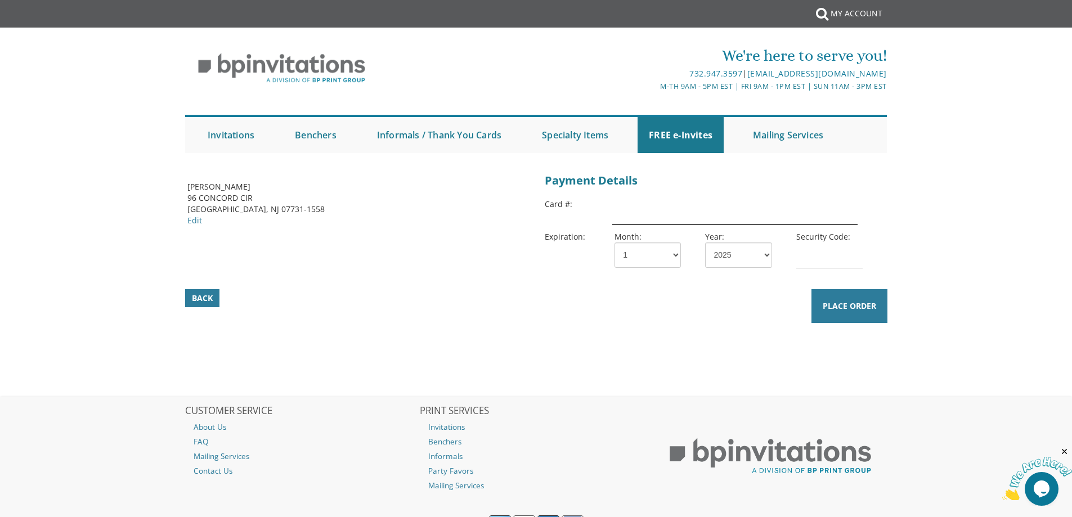
click at [682, 211] on input "text" at bounding box center [734, 212] width 245 height 26
type input "5196112330268166"
select select "05"
select select "27"
type input "413"
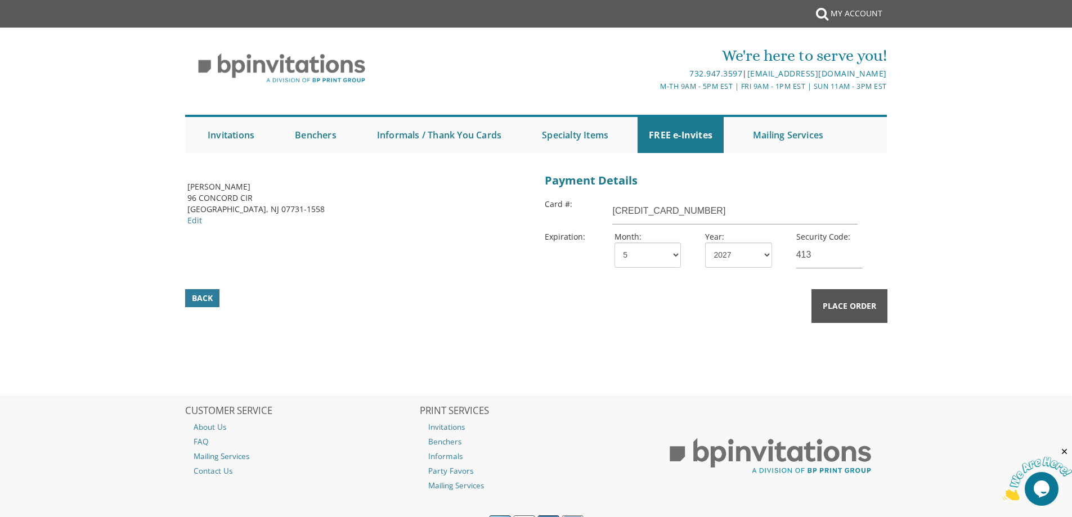
click at [879, 311] on button "Place Order" at bounding box center [850, 306] width 76 height 34
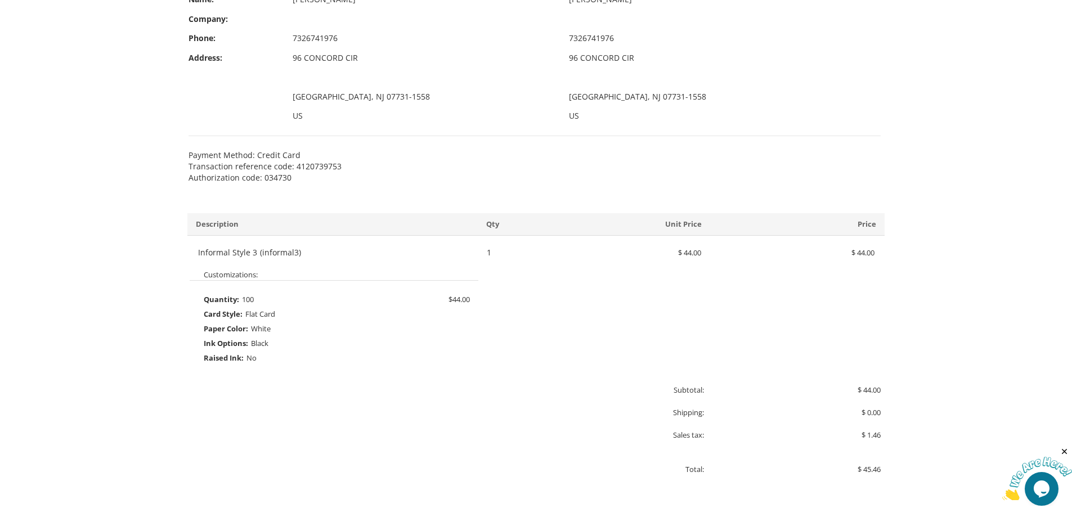
scroll to position [404, 0]
